Goal: Transaction & Acquisition: Purchase product/service

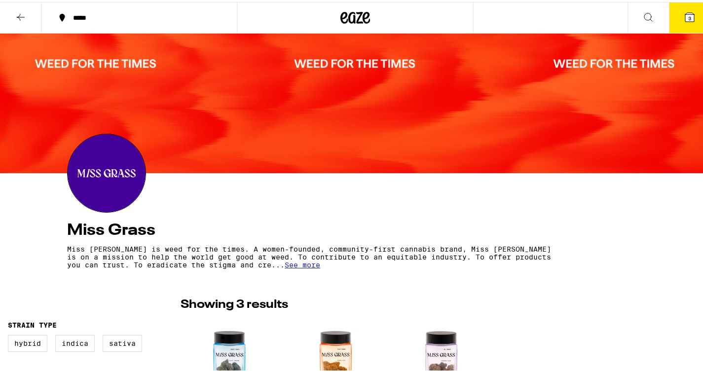
click at [84, 19] on div "*****" at bounding box center [144, 15] width 152 height 7
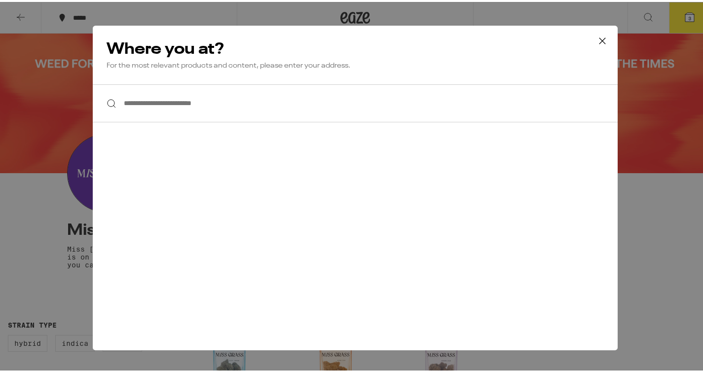
drag, startPoint x: 46, startPoint y: 13, endPoint x: 68, endPoint y: 14, distance: 22.2
click at [46, 13] on div "**********" at bounding box center [355, 186] width 710 height 372
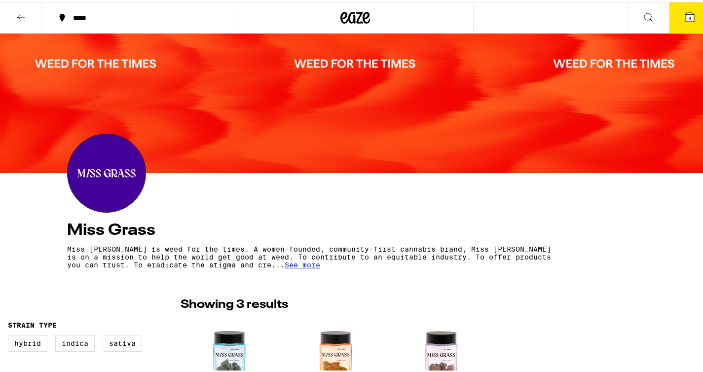
click at [24, 15] on icon at bounding box center [21, 15] width 12 height 12
click at [329, 16] on div at bounding box center [355, 16] width 237 height 32
click at [365, 14] on icon at bounding box center [366, 16] width 7 height 12
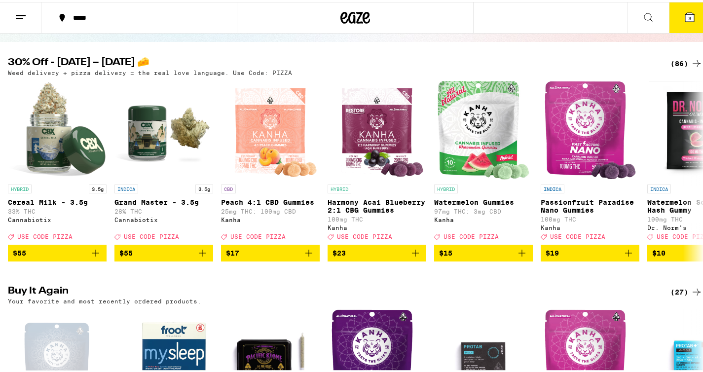
click at [691, 60] on icon at bounding box center [697, 62] width 12 height 12
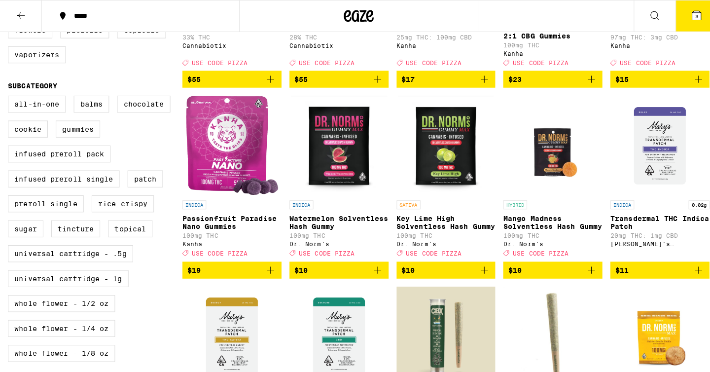
scroll to position [233, 0]
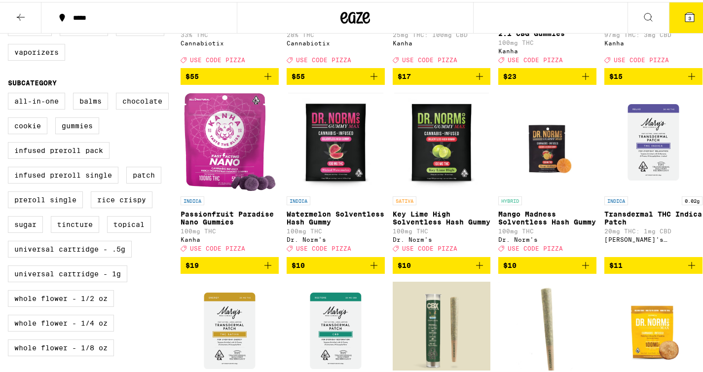
click at [262, 269] on icon "Add to bag" at bounding box center [268, 263] width 12 height 12
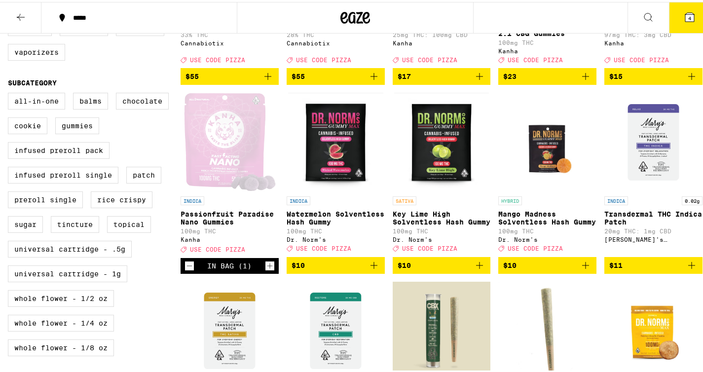
click at [340, 143] on img "Open page for Watermelon Solventless Hash Gummy from Dr. Norm's" at bounding box center [335, 140] width 95 height 99
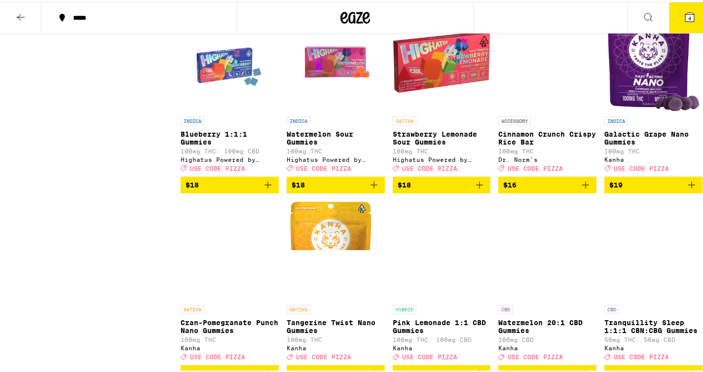
scroll to position [1287, 0]
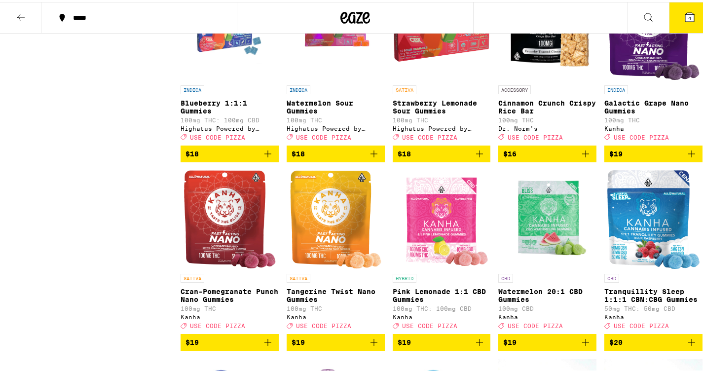
click at [687, 158] on icon "Add to bag" at bounding box center [692, 152] width 12 height 12
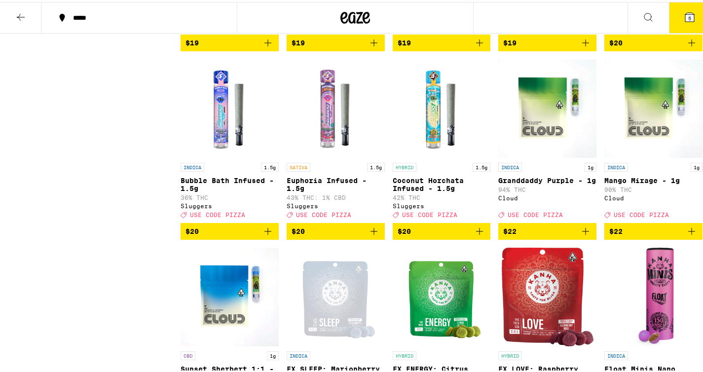
scroll to position [1445, 0]
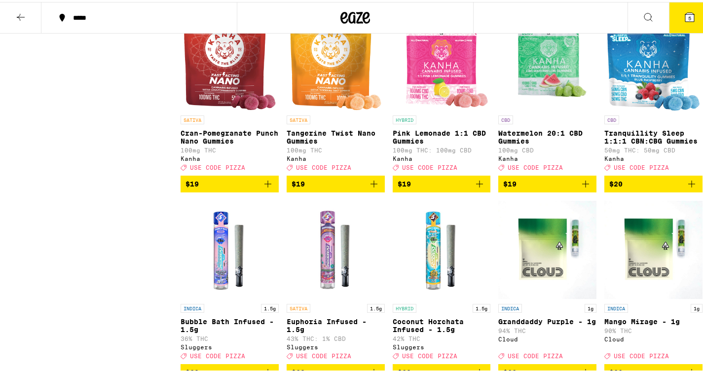
click at [642, 17] on icon at bounding box center [648, 15] width 12 height 12
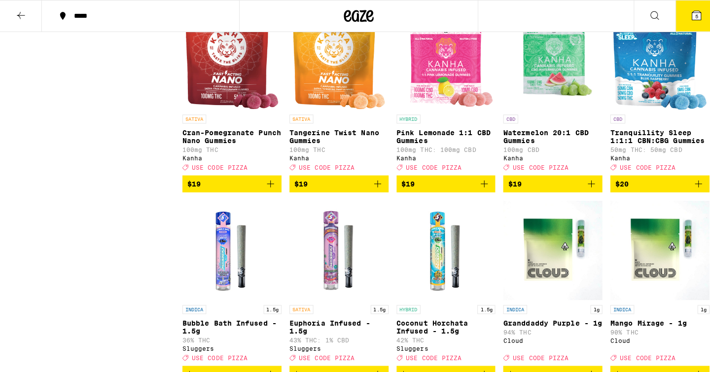
scroll to position [0, 0]
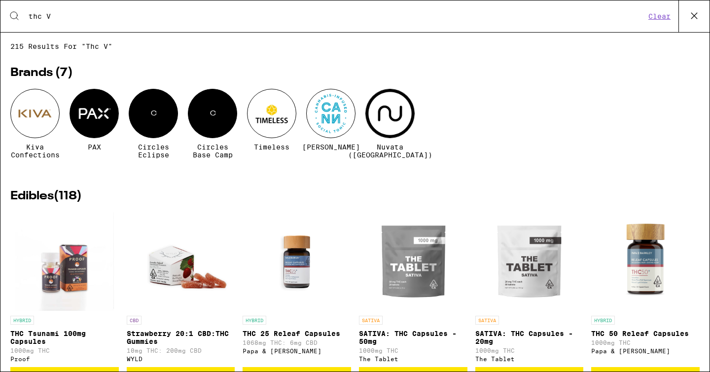
drag, startPoint x: 45, startPoint y: 14, endPoint x: 55, endPoint y: 22, distance: 12.6
click at [45, 14] on input "thc V" at bounding box center [337, 16] width 618 height 9
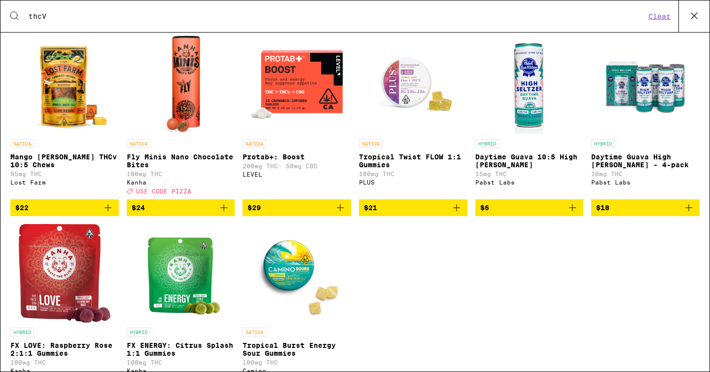
scroll to position [116, 0]
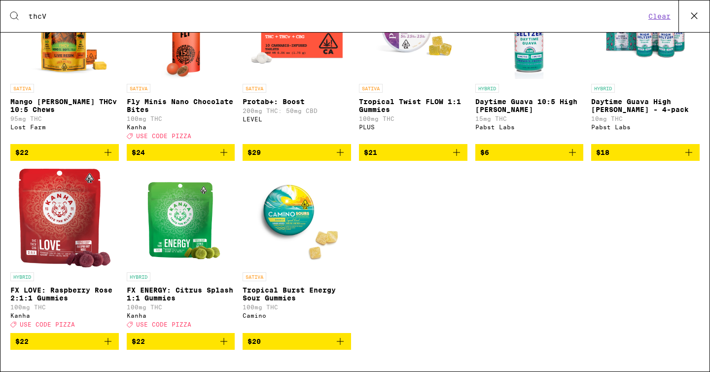
type input "thcV"
